Goal: Task Accomplishment & Management: Use online tool/utility

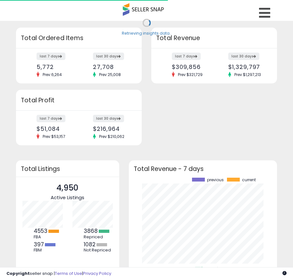
scroll to position [89, 136]
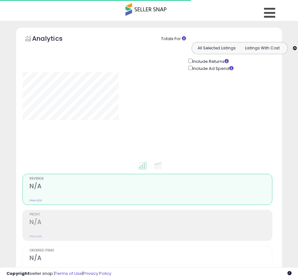
type input "**********"
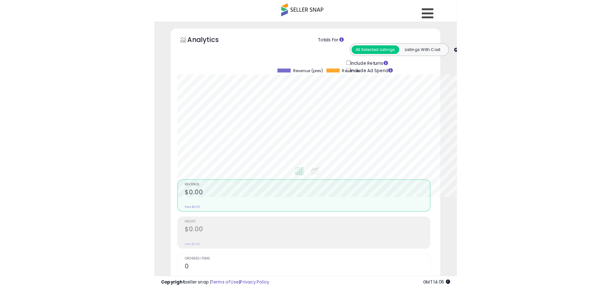
scroll to position [131, 336]
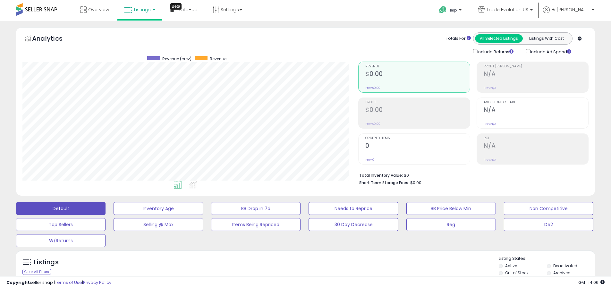
click at [298, 266] on label "Deactivated" at bounding box center [565, 265] width 24 height 5
click at [298, 273] on label "Archived" at bounding box center [561, 272] width 17 height 5
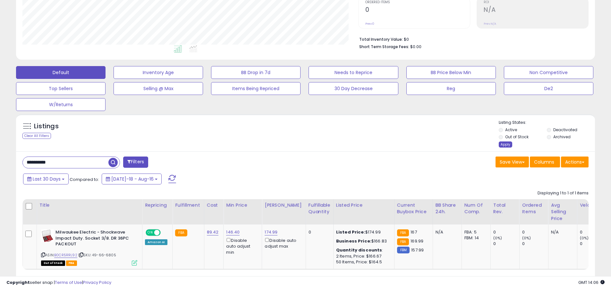
click at [298, 144] on div "Apply" at bounding box center [505, 144] width 13 height 6
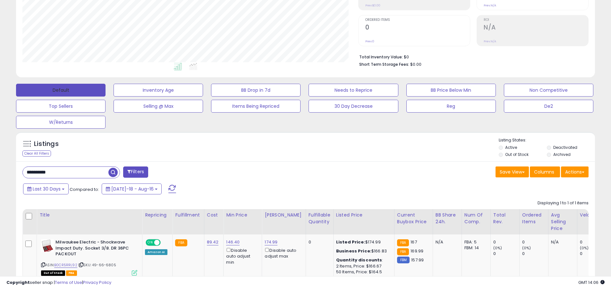
click at [61, 90] on button "Default" at bounding box center [60, 90] width 89 height 13
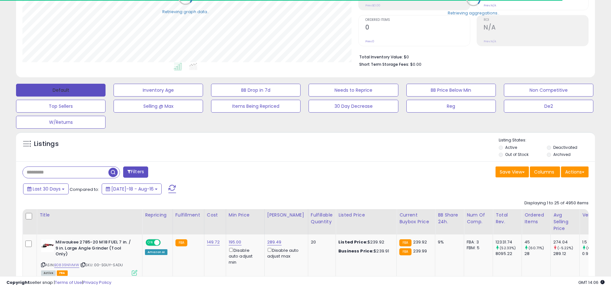
scroll to position [320569, 320364]
click at [168, 185] on span at bounding box center [172, 189] width 8 height 8
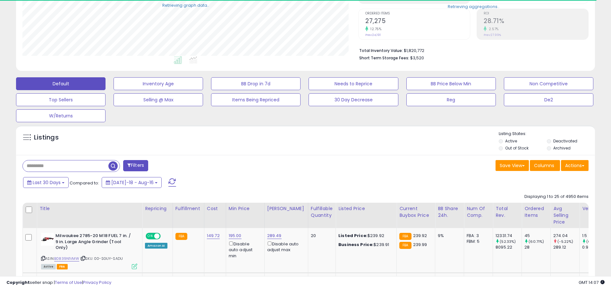
scroll to position [131, 336]
click at [65, 166] on input "text" at bounding box center [66, 165] width 86 height 11
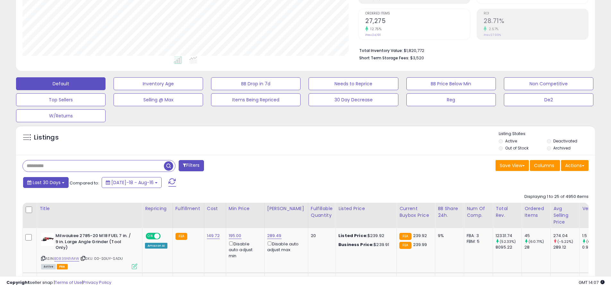
click at [46, 182] on span "Last 30 Days" at bounding box center [47, 182] width 28 height 6
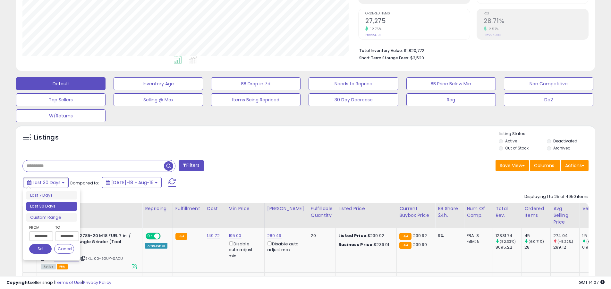
click at [52, 206] on li "Last 30 Days" at bounding box center [51, 206] width 51 height 9
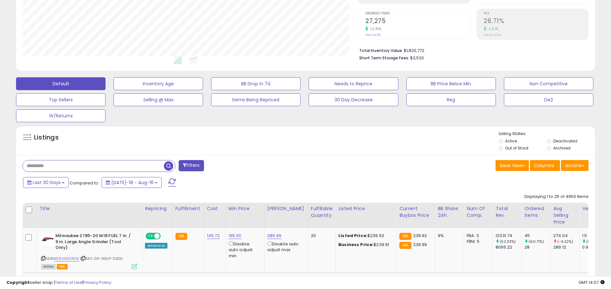
click at [93, 166] on input "text" at bounding box center [93, 165] width 141 height 11
click at [169, 165] on span "button" at bounding box center [168, 165] width 9 height 9
click at [298, 165] on button "Actions" at bounding box center [575, 165] width 28 height 11
click at [0, 0] on link "Export All Columns" at bounding box center [0, 0] width 0 height 0
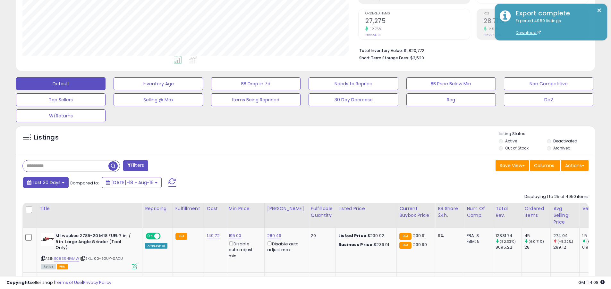
click at [46, 182] on span "Last 30 Days" at bounding box center [47, 182] width 28 height 6
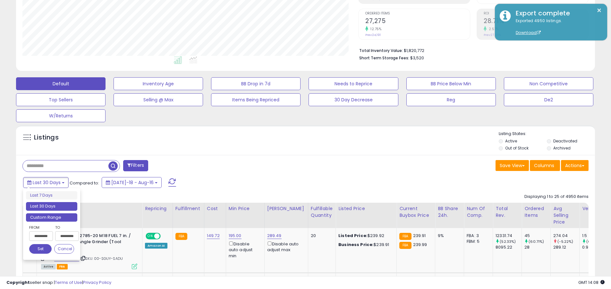
click at [52, 217] on li "Custom Range" at bounding box center [51, 217] width 51 height 9
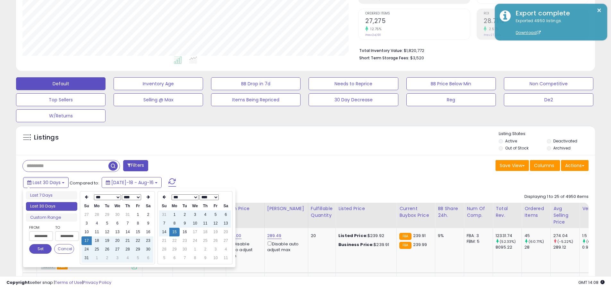
click at [41, 236] on input "**********" at bounding box center [41, 236] width 24 height 10
type input "**********"
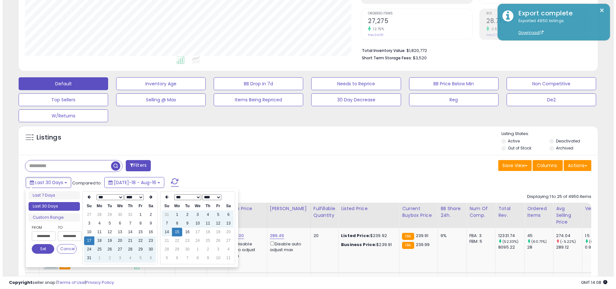
scroll to position [0, 0]
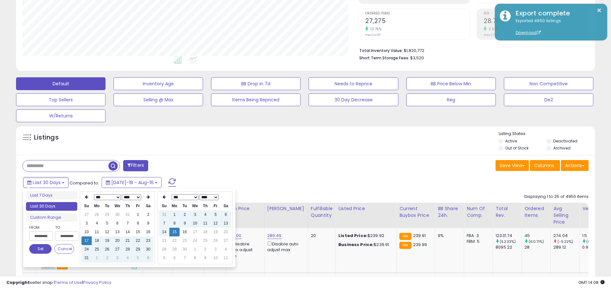
click at [40, 249] on button "Set" at bounding box center [40, 249] width 22 height 10
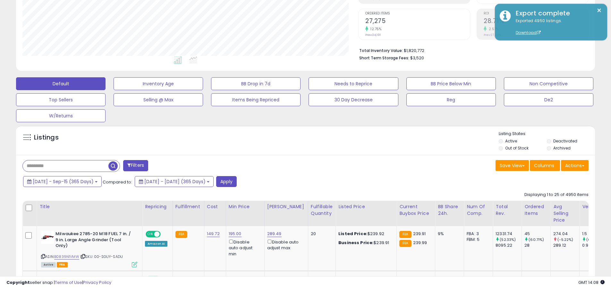
click at [65, 166] on input "text" at bounding box center [66, 165] width 86 height 11
click at [237, 181] on button "Apply" at bounding box center [226, 181] width 21 height 11
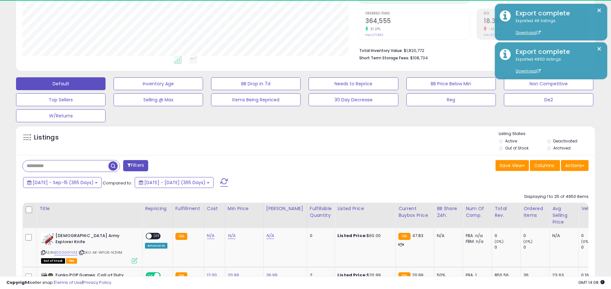
scroll to position [131, 336]
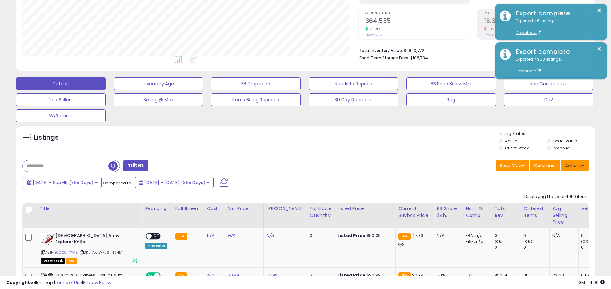
click at [298, 165] on button "Actions" at bounding box center [575, 165] width 28 height 11
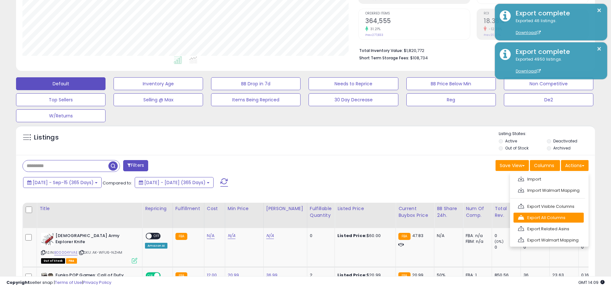
click at [298, 217] on link "Export All Columns" at bounding box center [548, 218] width 70 height 10
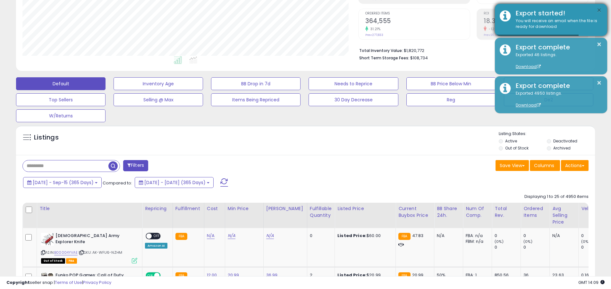
click at [298, 10] on button "×" at bounding box center [599, 10] width 5 height 8
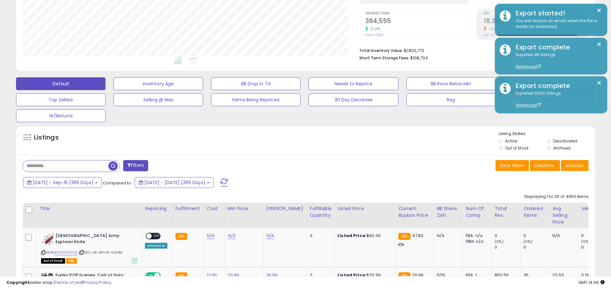
click at [65, 166] on input "text" at bounding box center [66, 165] width 86 height 11
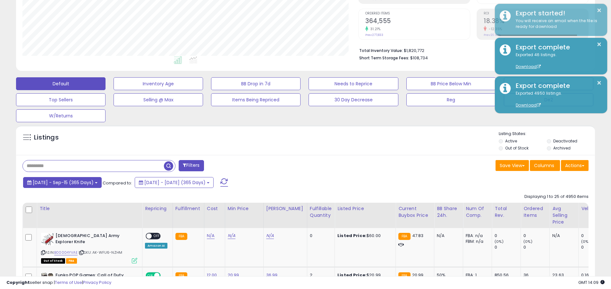
click at [69, 182] on span "[DATE] - Sep-15 (365 Days)" at bounding box center [63, 182] width 61 height 6
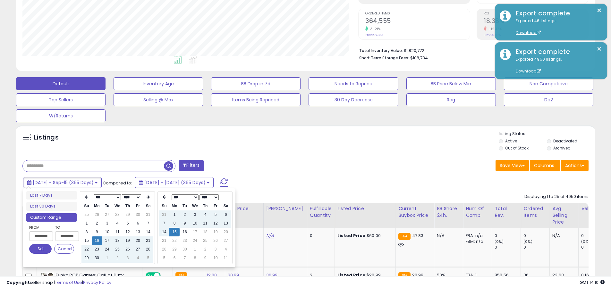
click at [41, 236] on input "**********" at bounding box center [41, 236] width 24 height 10
type input "**********"
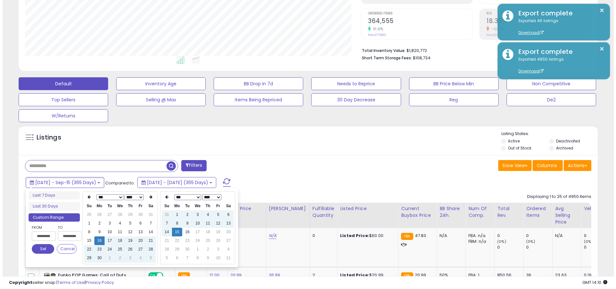
scroll to position [0, 0]
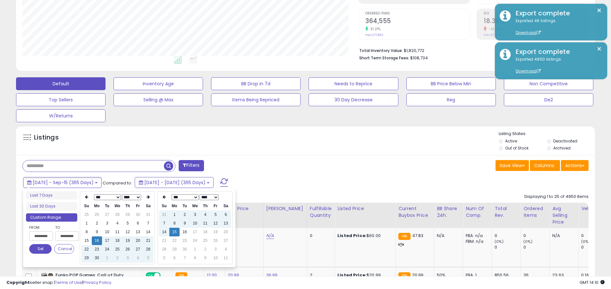
click at [40, 249] on button "Set" at bounding box center [40, 249] width 22 height 10
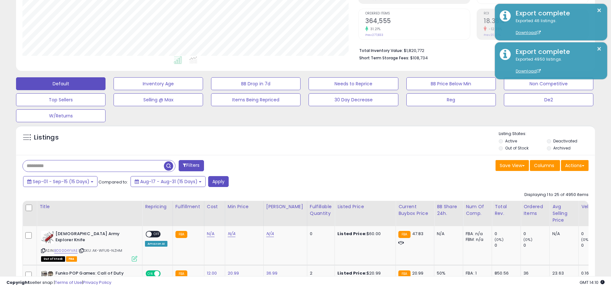
click at [93, 166] on input "text" at bounding box center [93, 165] width 141 height 11
click at [218, 181] on button "Apply" at bounding box center [218, 181] width 21 height 11
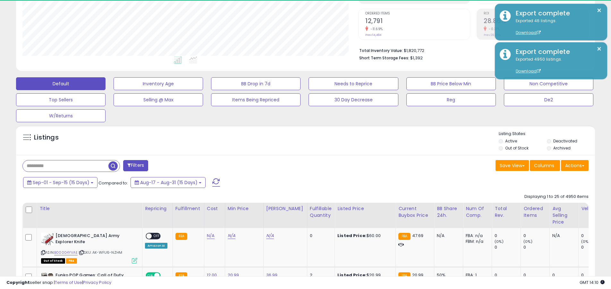
scroll to position [131, 336]
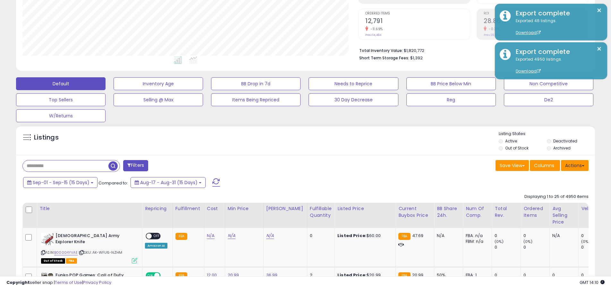
click at [298, 165] on button "Actions" at bounding box center [575, 165] width 28 height 11
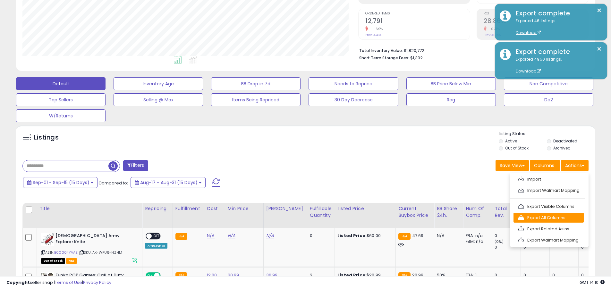
click at [298, 217] on link "Export All Columns" at bounding box center [548, 218] width 70 height 10
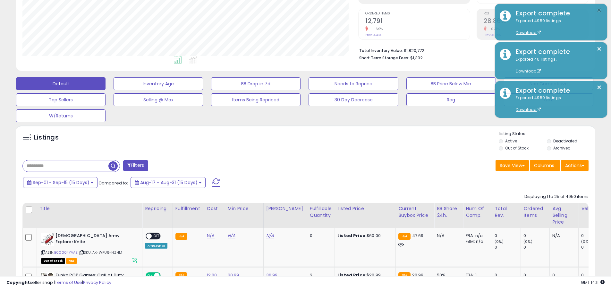
click at [298, 10] on button "×" at bounding box center [599, 10] width 5 height 8
click at [65, 166] on input "text" at bounding box center [66, 165] width 86 height 11
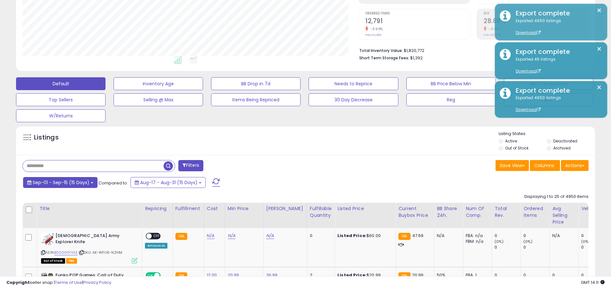
click at [61, 182] on span "Sep-01 - Sep-15 (15 Days)" at bounding box center [61, 182] width 57 height 6
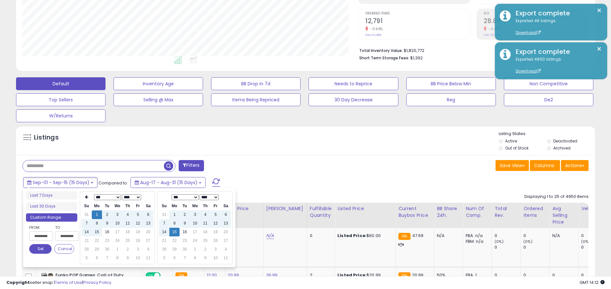
click at [41, 236] on input "**********" at bounding box center [41, 236] width 24 height 10
type input "**********"
click at [40, 249] on button "Set" at bounding box center [40, 249] width 22 height 10
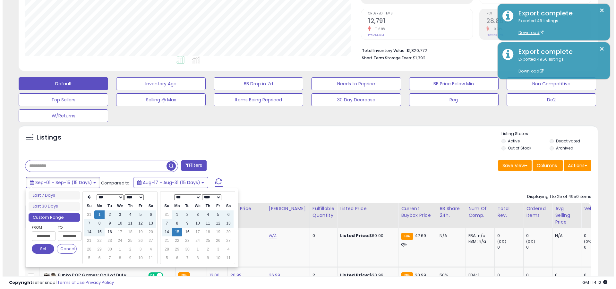
scroll to position [0, 0]
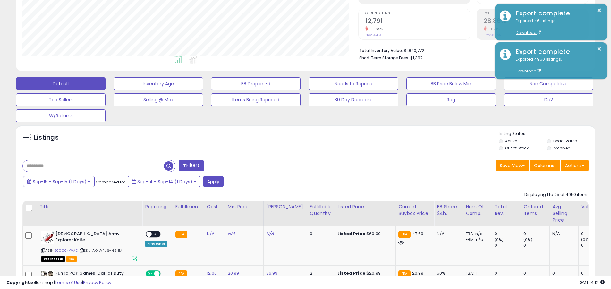
click at [93, 166] on input "text" at bounding box center [93, 165] width 141 height 11
click at [212, 181] on button "Apply" at bounding box center [213, 181] width 21 height 11
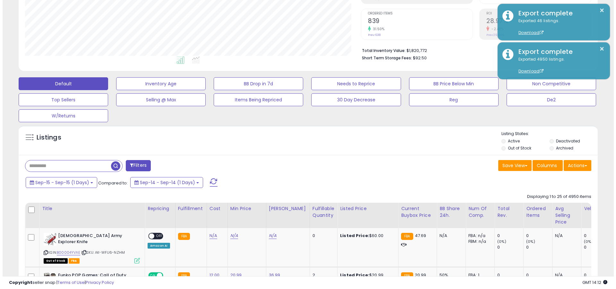
scroll to position [131, 336]
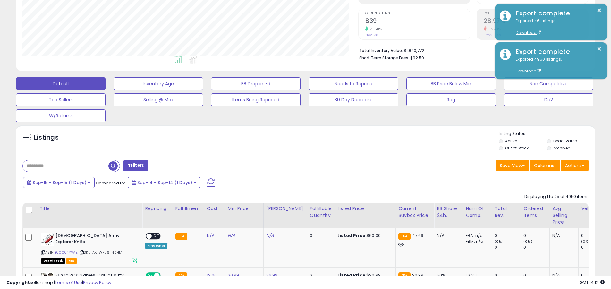
click at [298, 165] on button "Actions" at bounding box center [575, 165] width 28 height 11
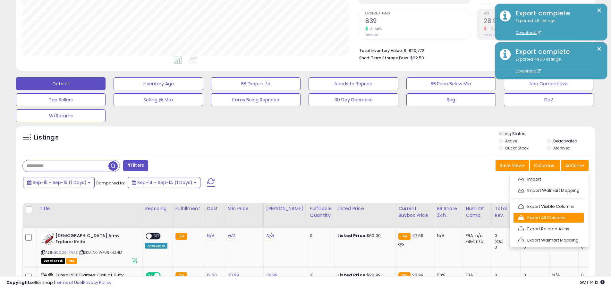
click at [298, 217] on link "Export All Columns" at bounding box center [548, 218] width 70 height 10
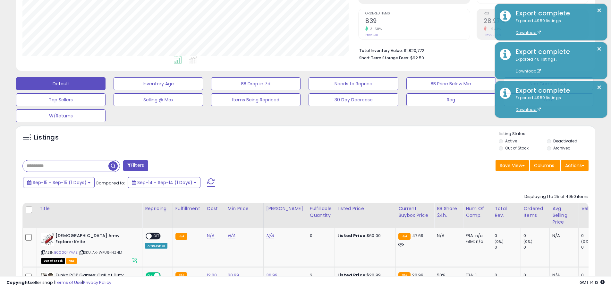
click at [298, 10] on button "×" at bounding box center [599, 10] width 5 height 8
click at [65, 166] on input "text" at bounding box center [66, 165] width 86 height 11
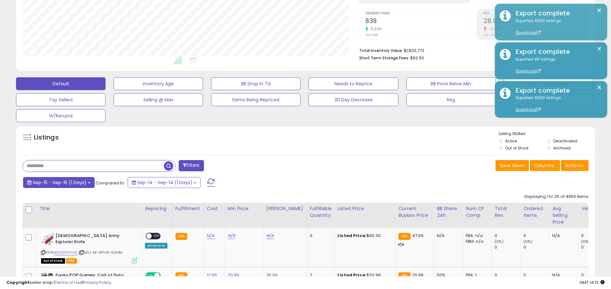
click at [60, 182] on span "Sep-15 - Sep-15 (1 Days)" at bounding box center [60, 182] width 54 height 6
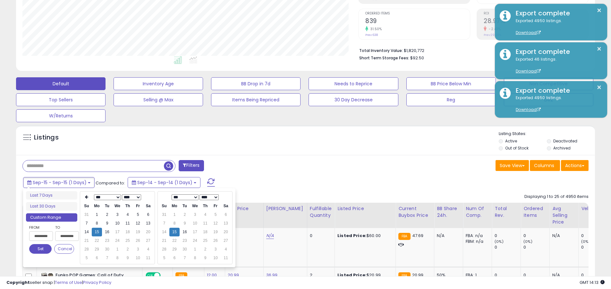
click at [41, 236] on input "**********" at bounding box center [41, 236] width 24 height 10
type input "**********"
click at [40, 249] on button "Set" at bounding box center [40, 249] width 22 height 10
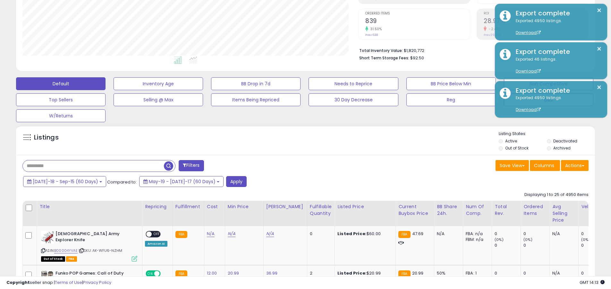
click at [93, 166] on input "text" at bounding box center [93, 165] width 141 height 11
click at [226, 181] on button "Apply" at bounding box center [236, 181] width 21 height 11
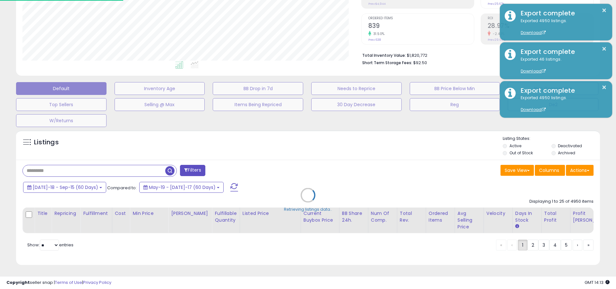
scroll to position [131, 339]
